Goal: Task Accomplishment & Management: Manage account settings

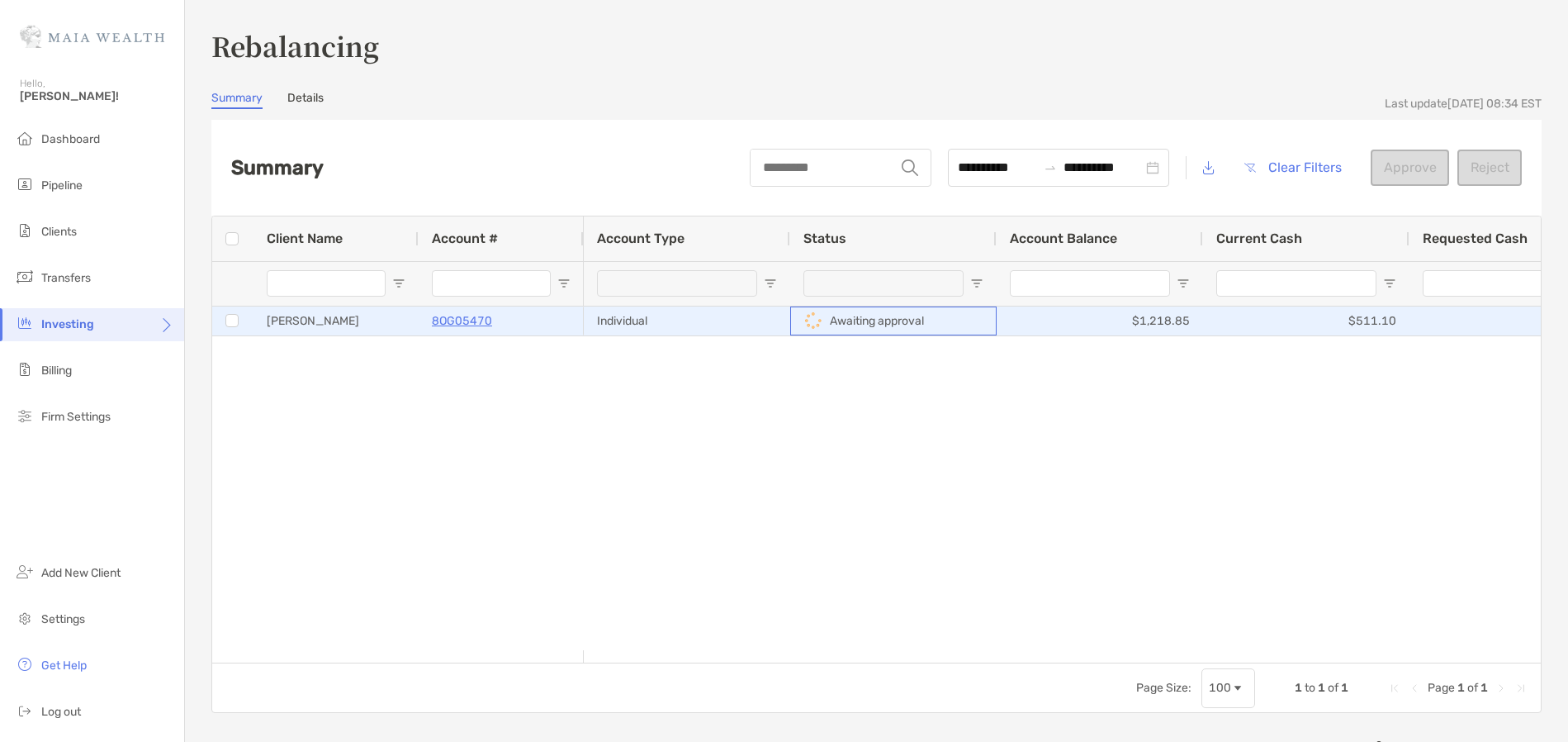
click at [875, 321] on p "Awaiting approval" at bounding box center [876, 321] width 94 height 21
click at [472, 321] on p "8OG05470" at bounding box center [462, 321] width 61 height 21
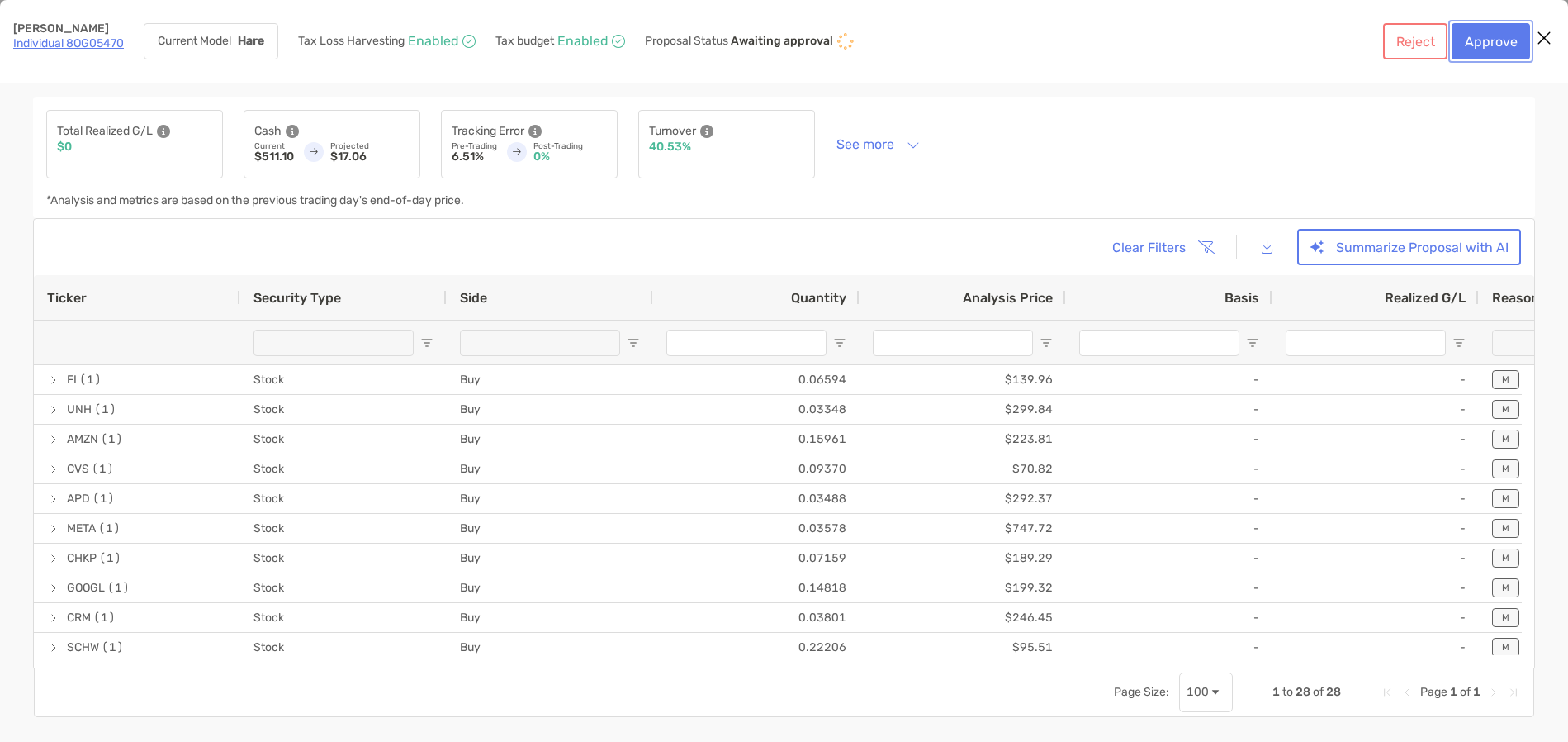
click at [1491, 41] on button "Approve" at bounding box center [1490, 41] width 79 height 36
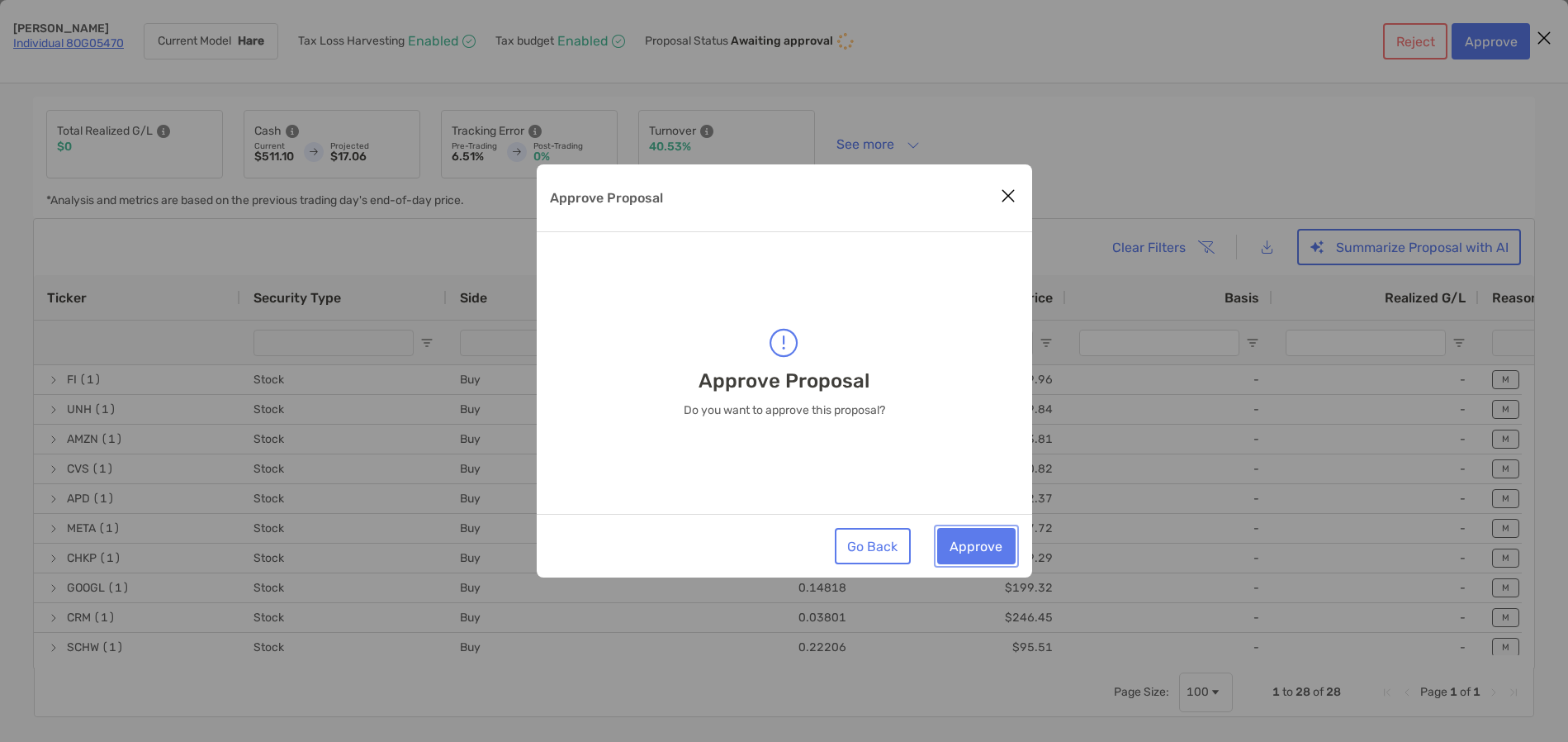
click at [982, 545] on button "Approve" at bounding box center [976, 546] width 79 height 36
click at [953, 520] on div "Go Back Approve" at bounding box center [784, 545] width 495 height 64
click at [955, 527] on div "Go Back Approve" at bounding box center [784, 545] width 495 height 64
